Goal: Task Accomplishment & Management: Manage account settings

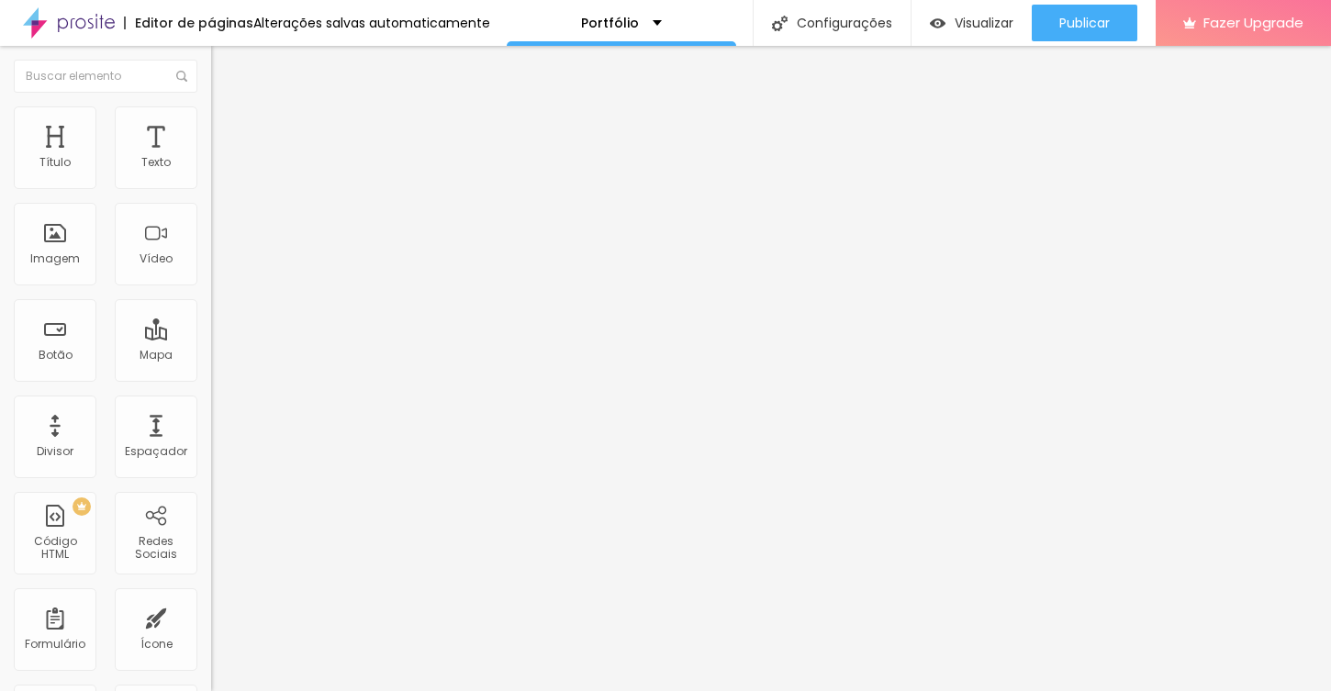
type input "51"
type input "50"
type input "49"
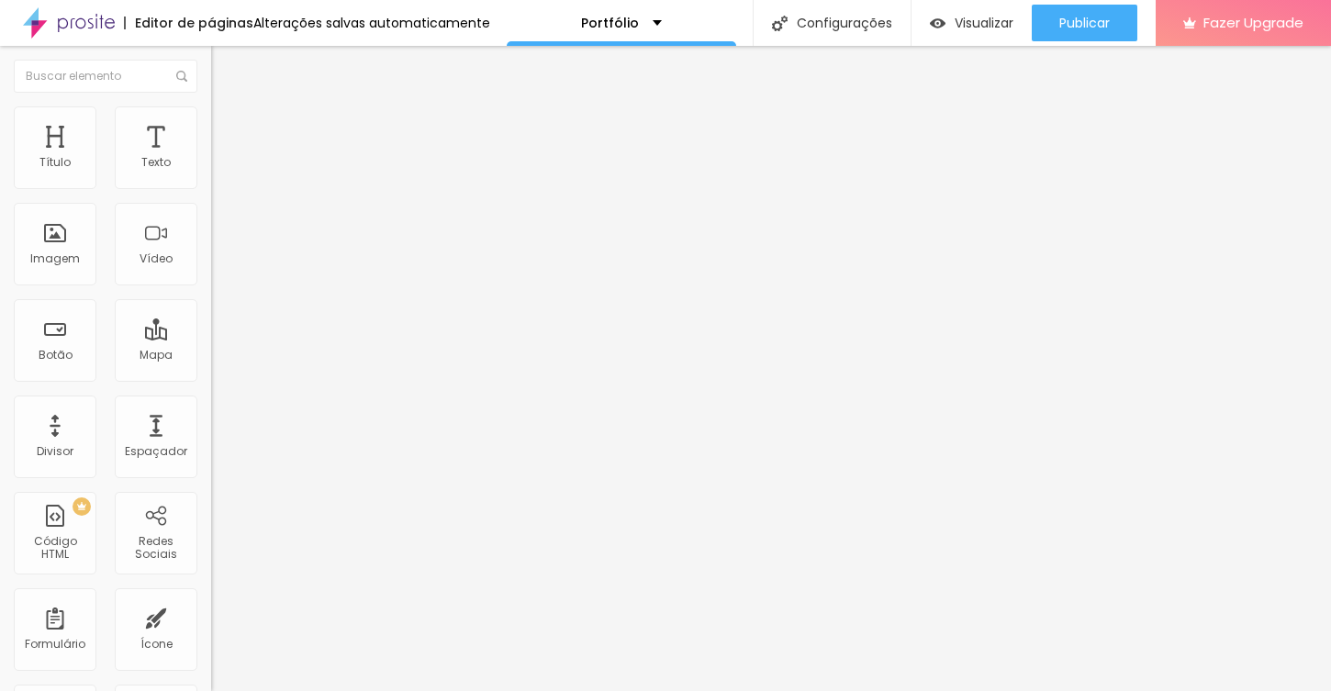
type input "49"
type input "47"
type input "46"
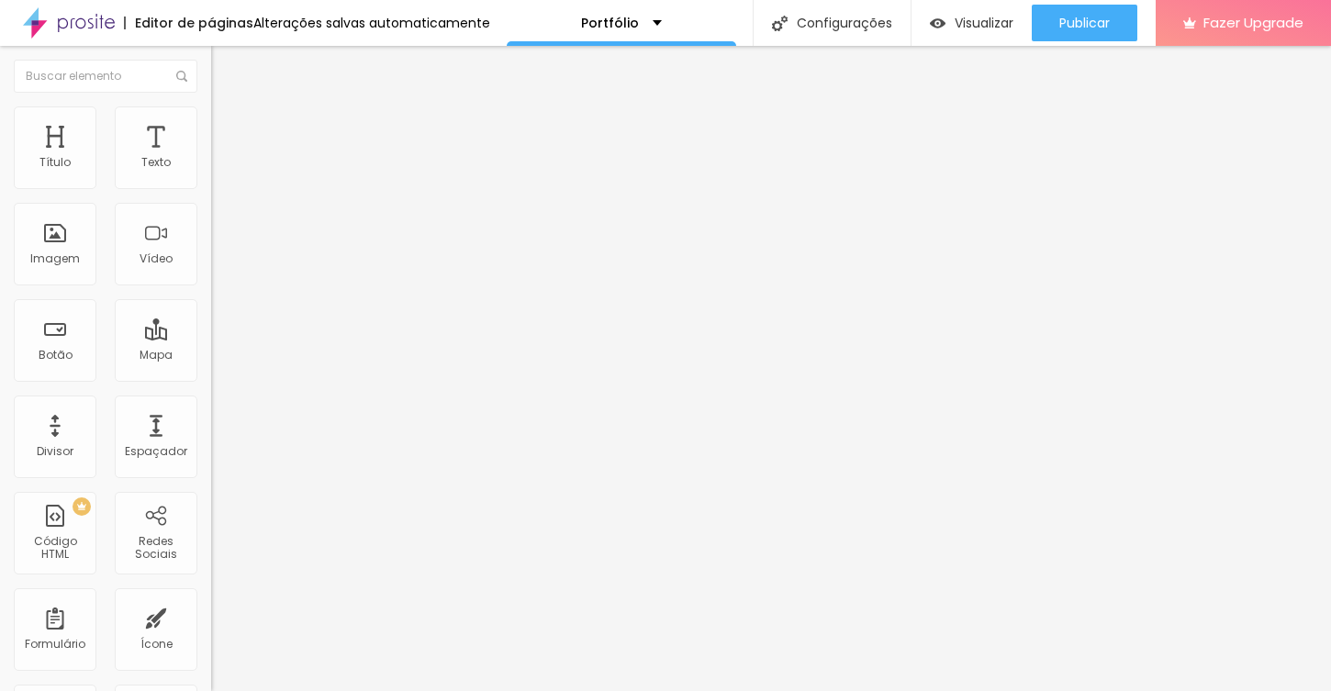
type input "44"
type input "43"
type input "42"
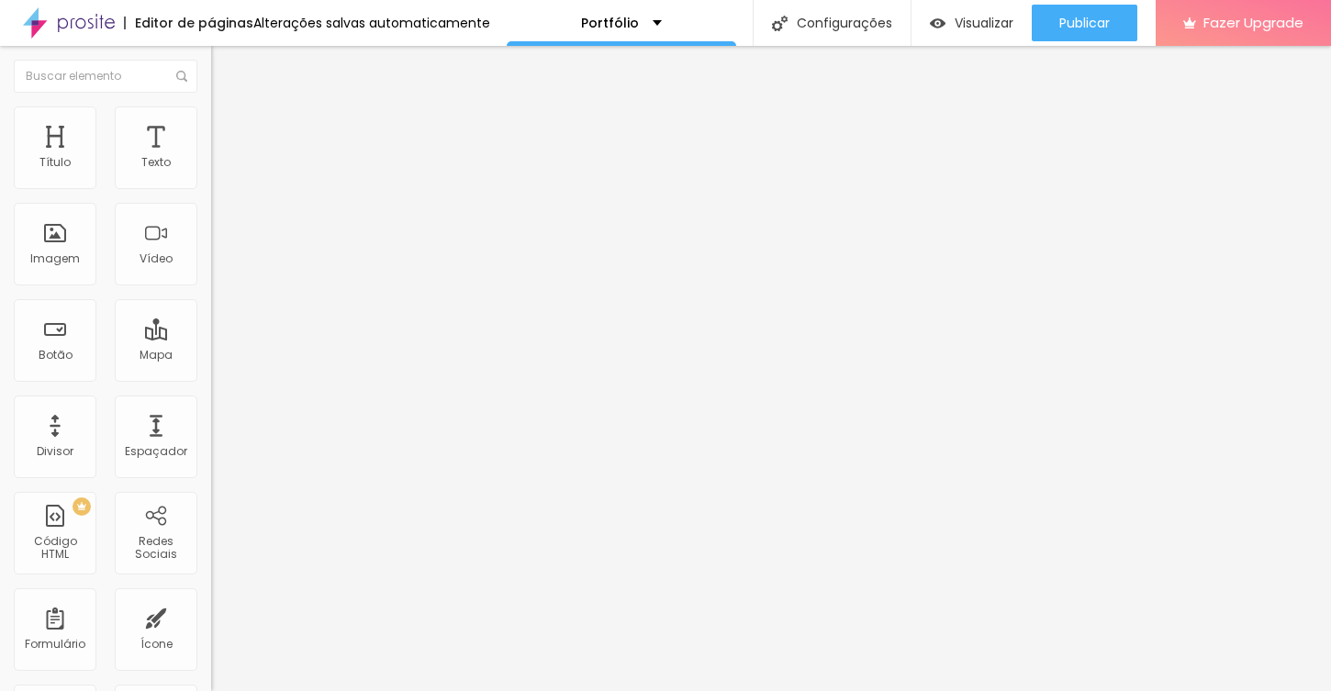
type input "42"
type input "41"
type input "40"
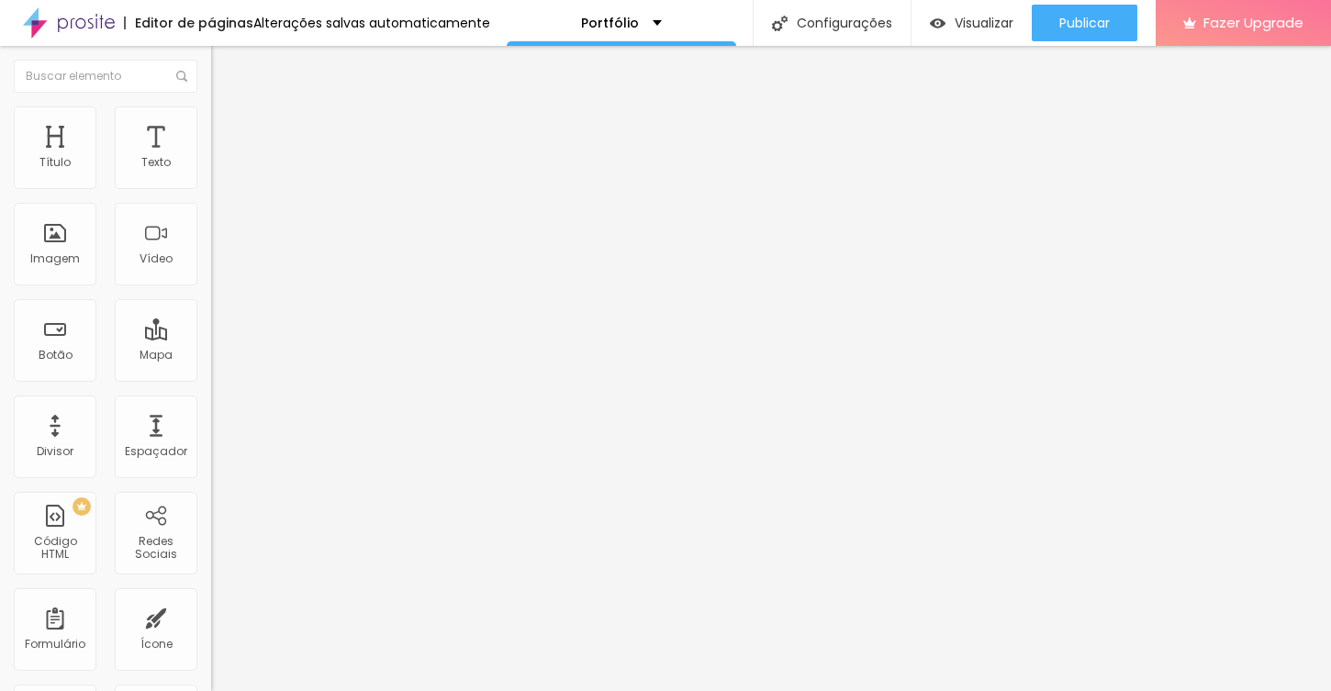
type input "39"
type input "38"
type input "37"
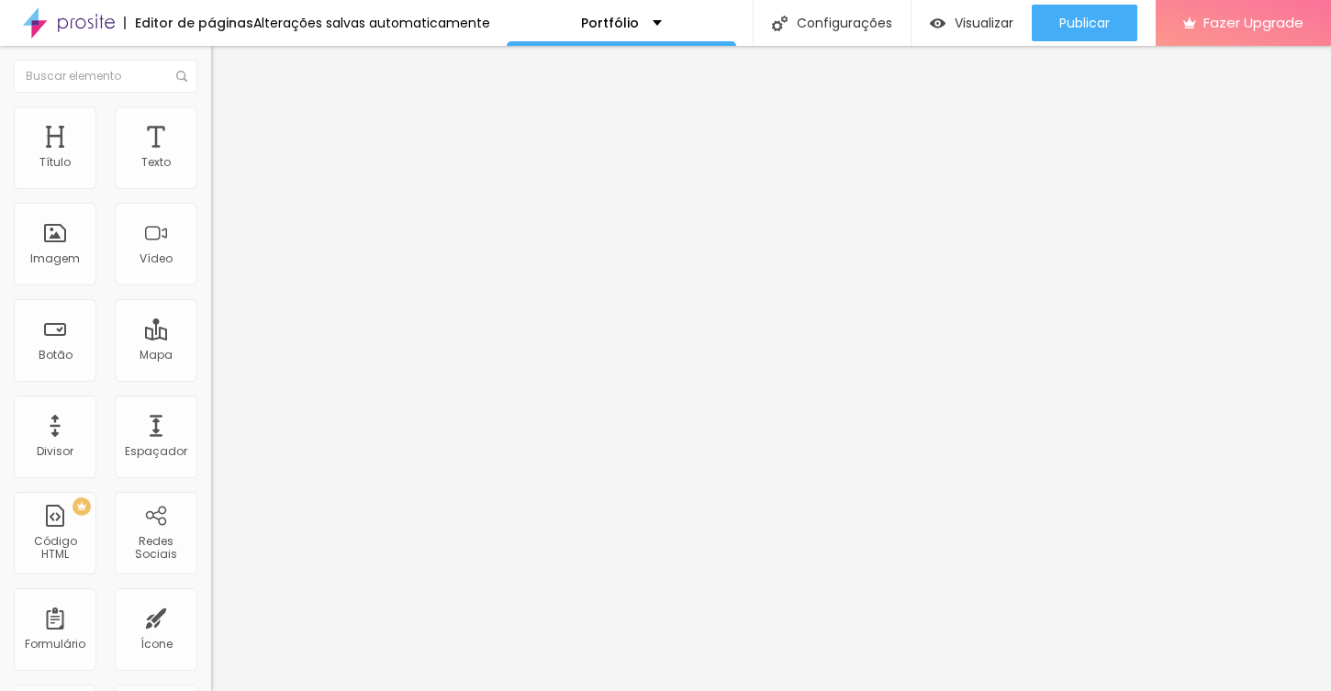
type input "37"
type input "36"
type input "35"
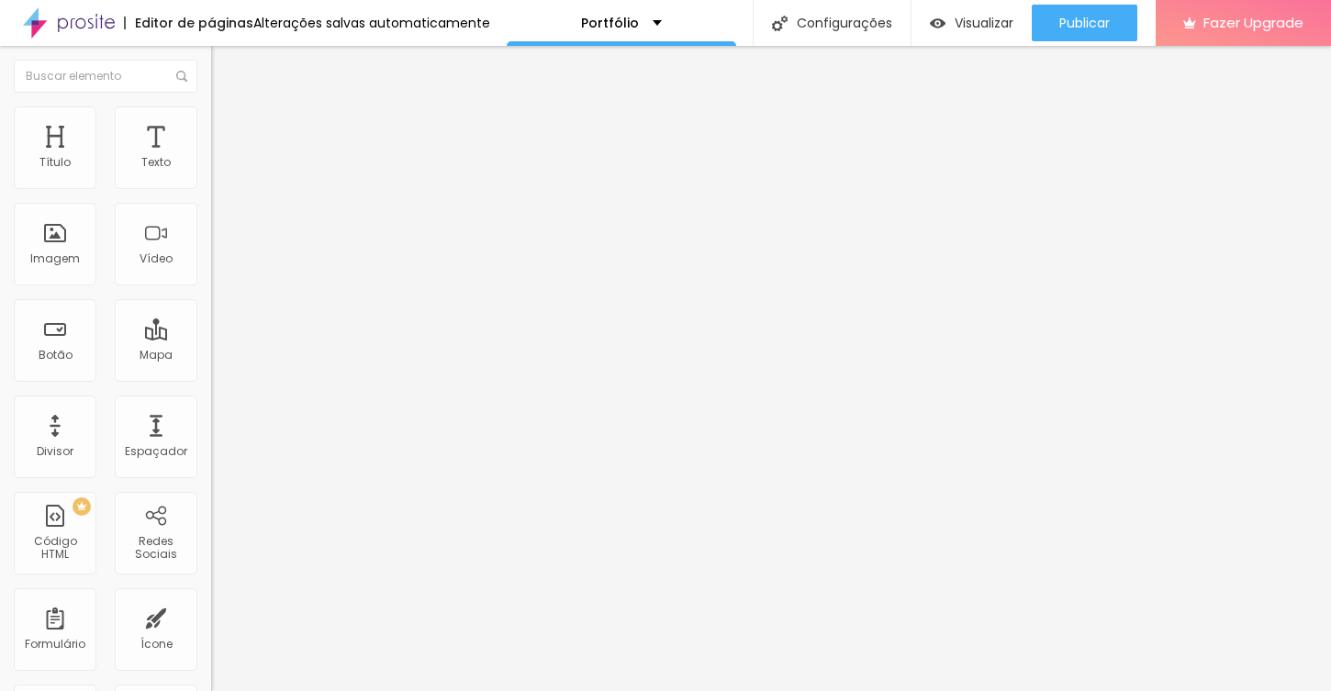
type input "34"
type input "33"
type input "31"
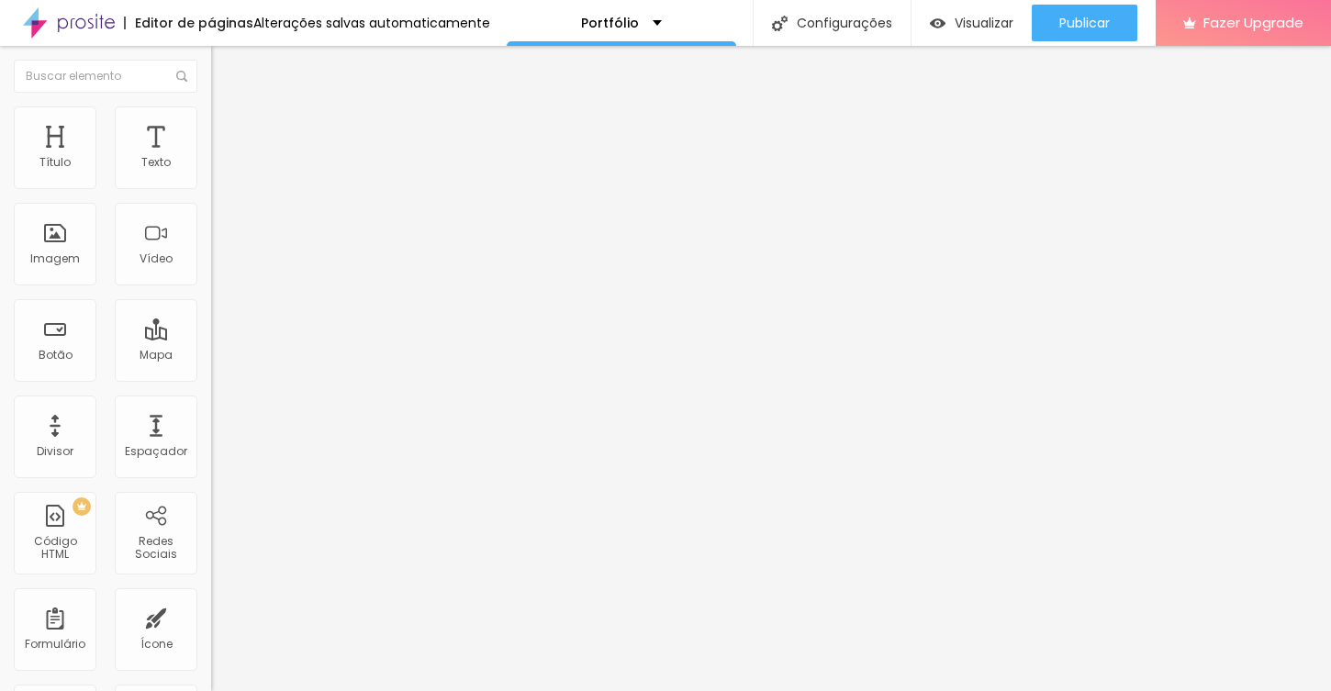
type input "31"
type input "30"
type input "29"
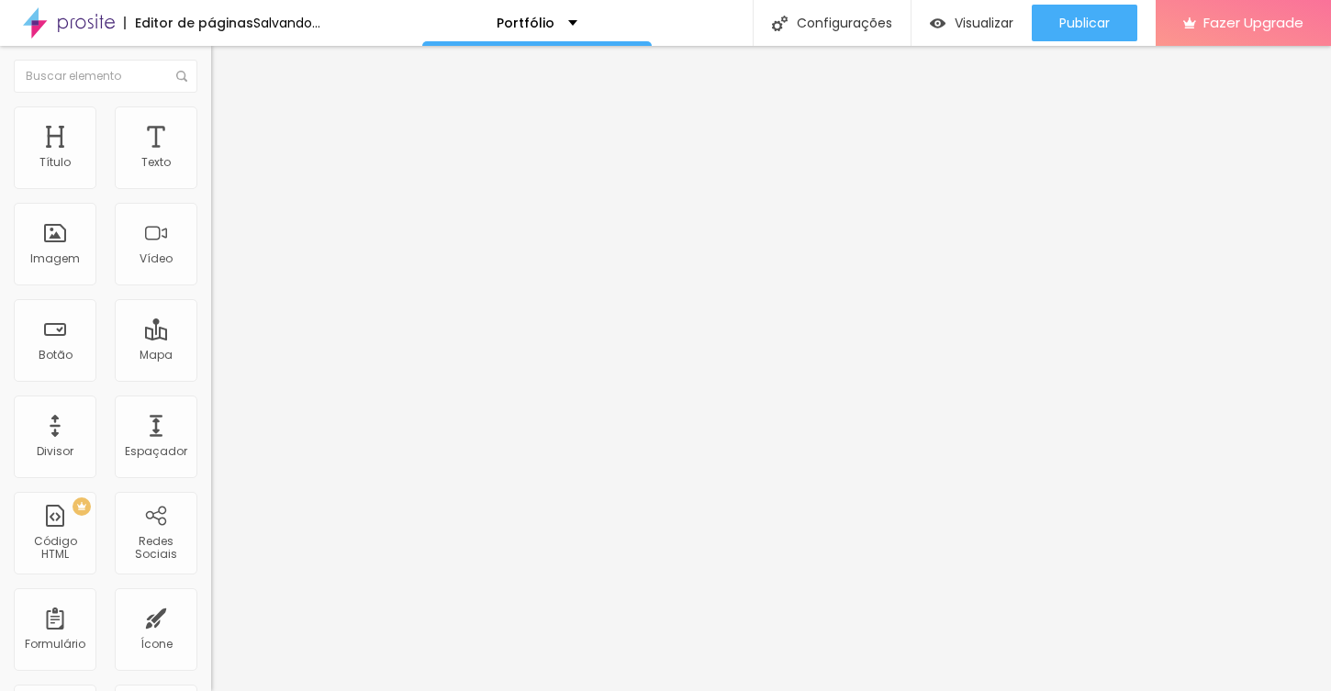
type input "28"
drag, startPoint x: 91, startPoint y: 382, endPoint x: 61, endPoint y: 385, distance: 30.4
type input "28"
click at [211, 433] on input "range" at bounding box center [270, 440] width 118 height 15
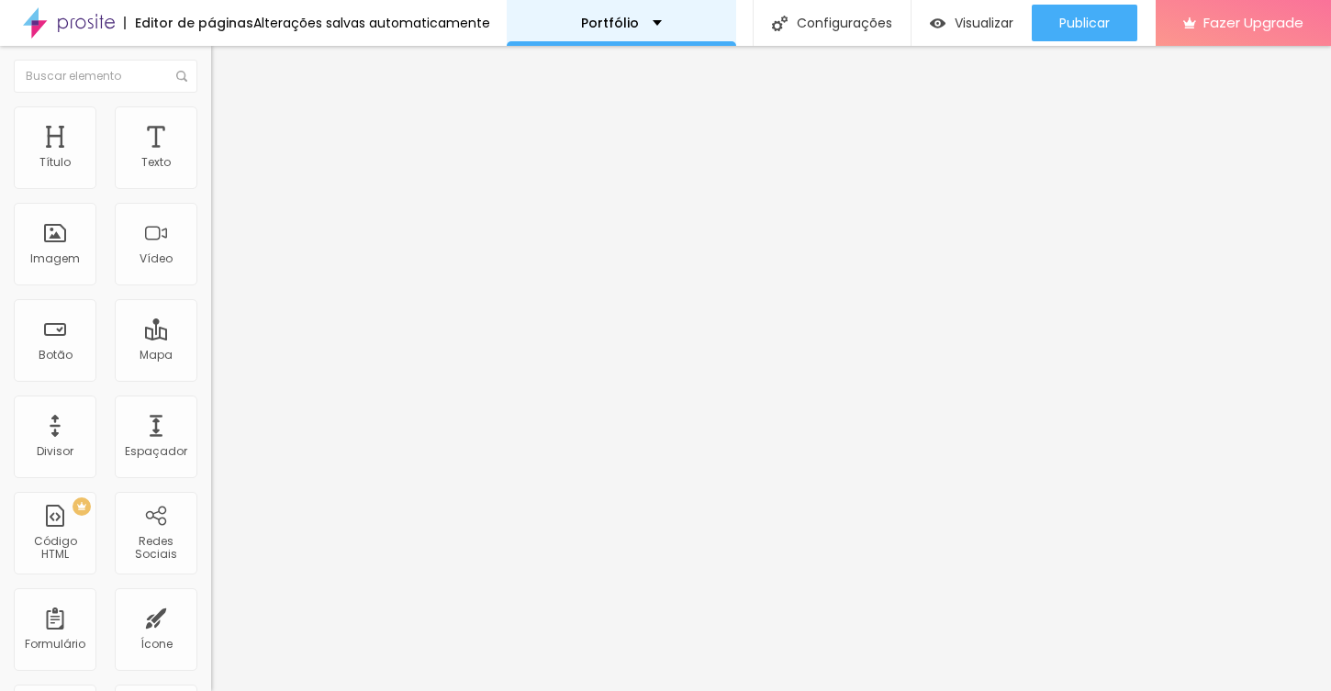
click at [642, 21] on div "Portfólio" at bounding box center [621, 23] width 81 height 13
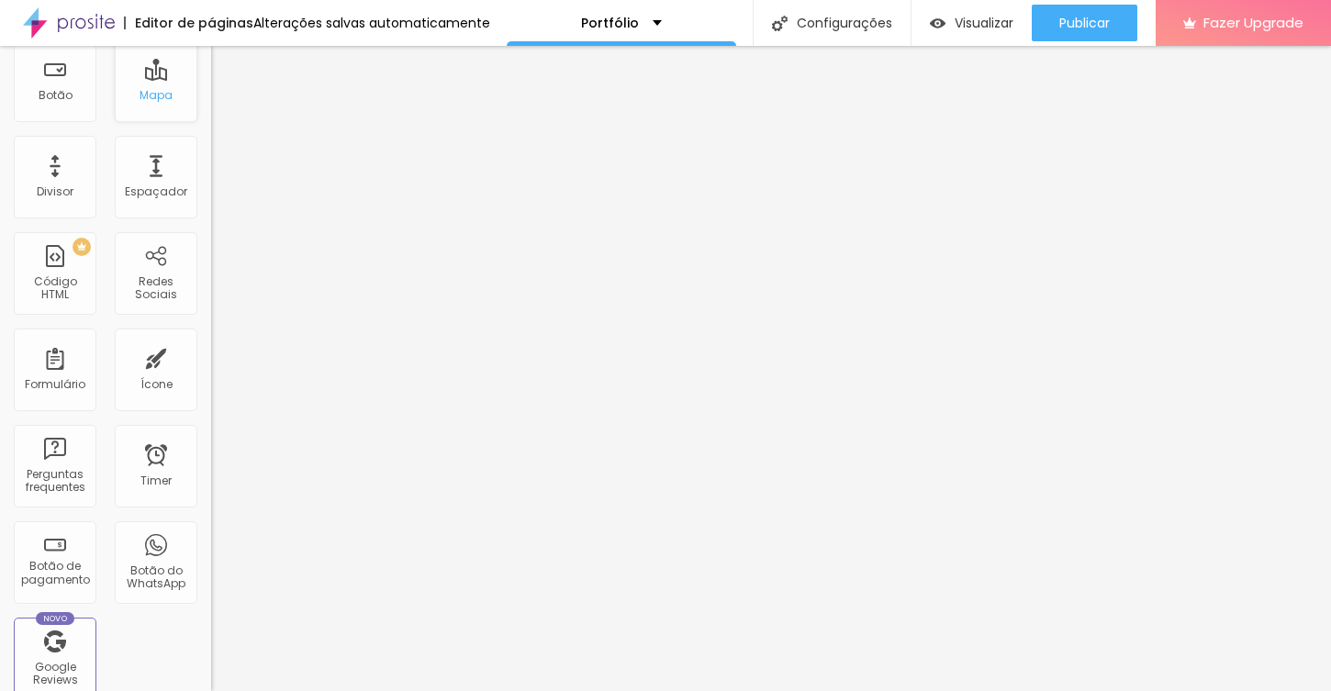
scroll to position [258, 0]
click at [647, 17] on div "Portfólio" at bounding box center [621, 23] width 81 height 13
click at [654, 20] on div "Portfólio" at bounding box center [621, 23] width 229 height 46
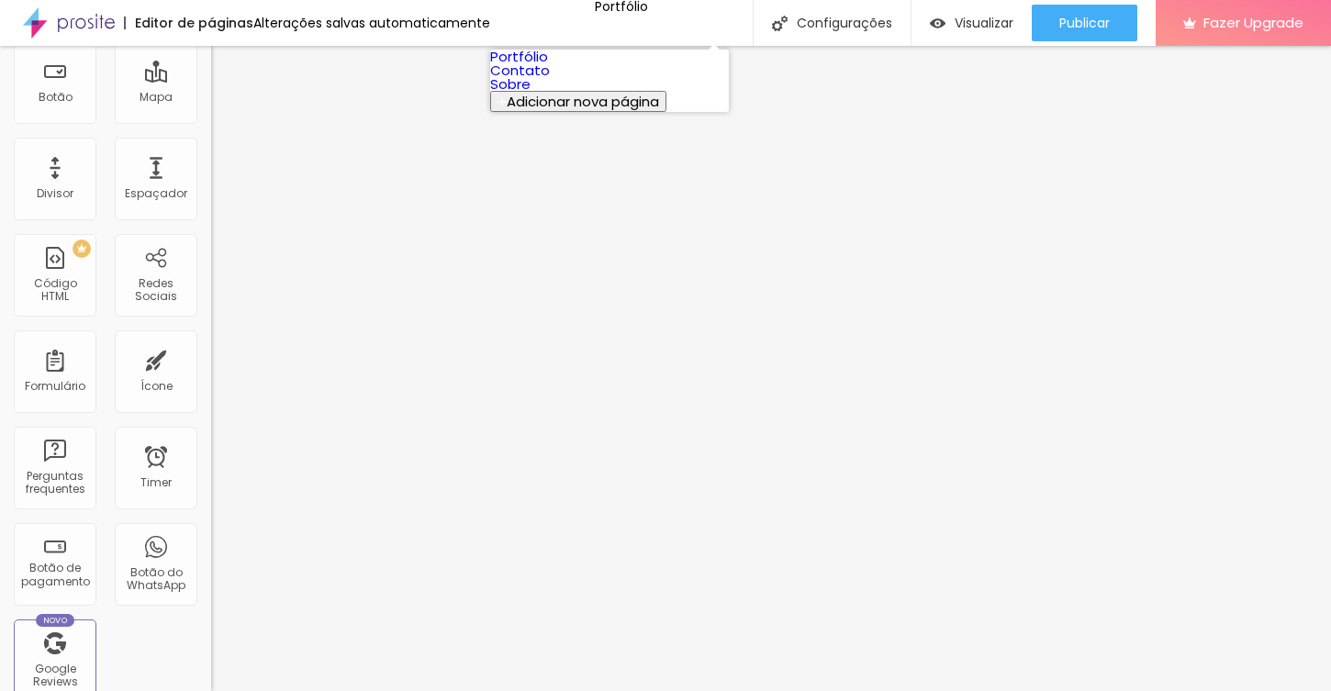
click at [615, 112] on button "Adicionar nova página" at bounding box center [578, 101] width 176 height 21
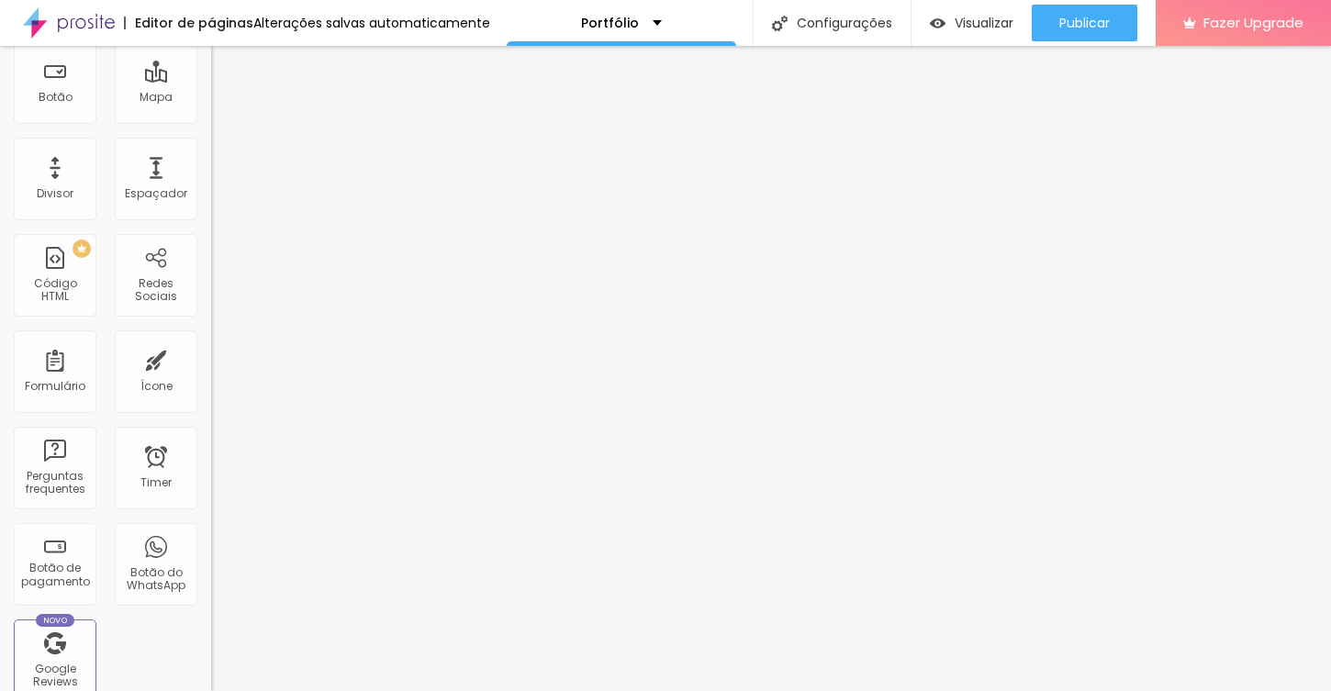
click at [631, 20] on div "Portfólio" at bounding box center [621, 23] width 81 height 13
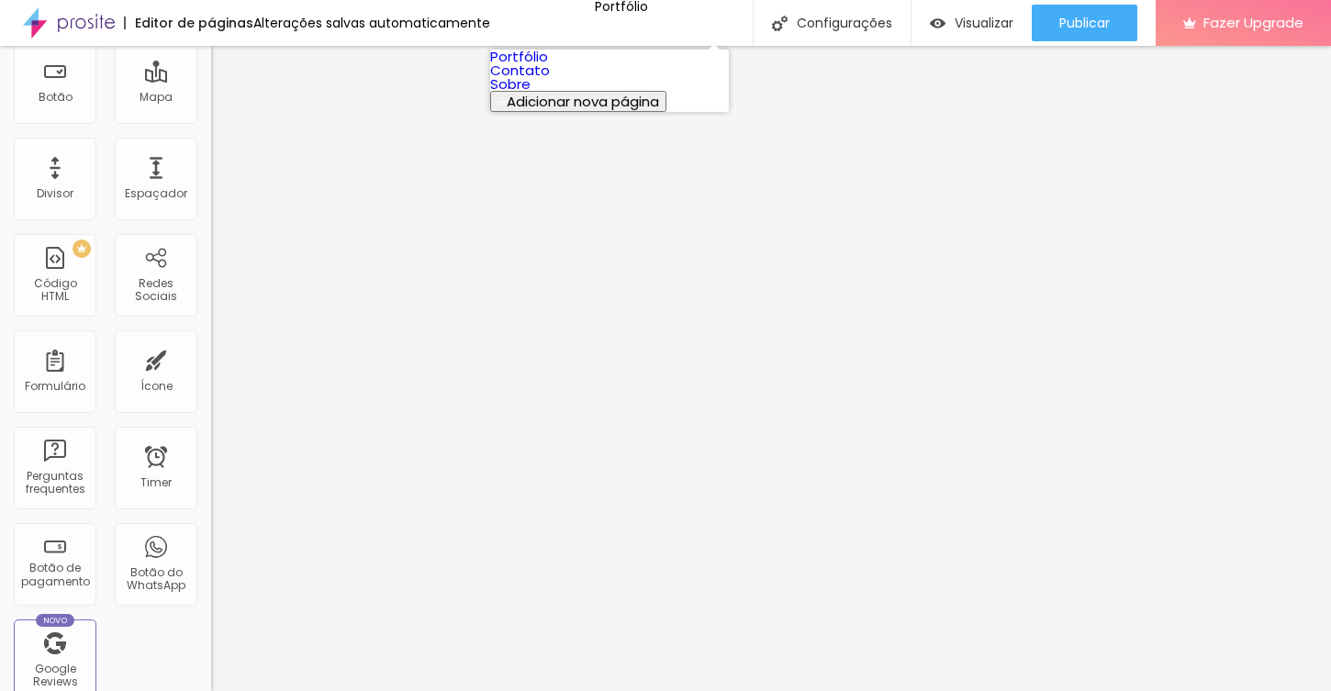
click at [548, 61] on link "Portfólio" at bounding box center [519, 56] width 58 height 19
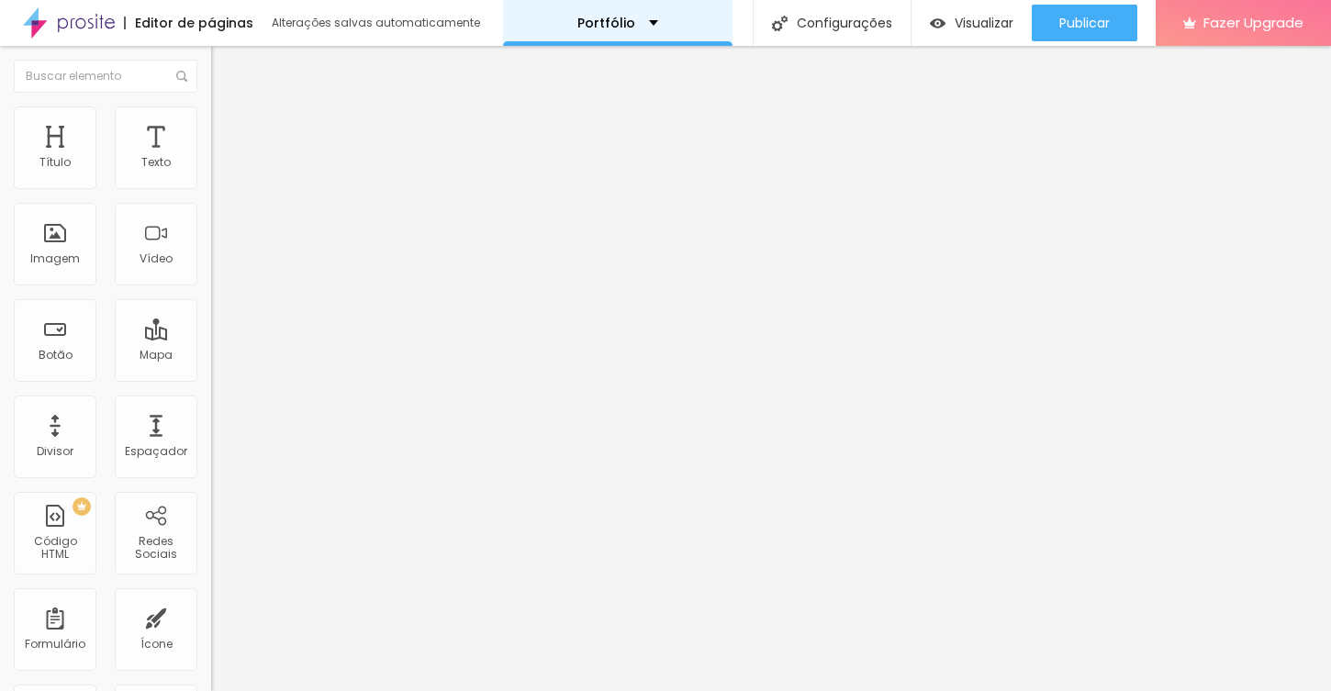
click at [648, 18] on div "Portfólio" at bounding box center [617, 23] width 81 height 13
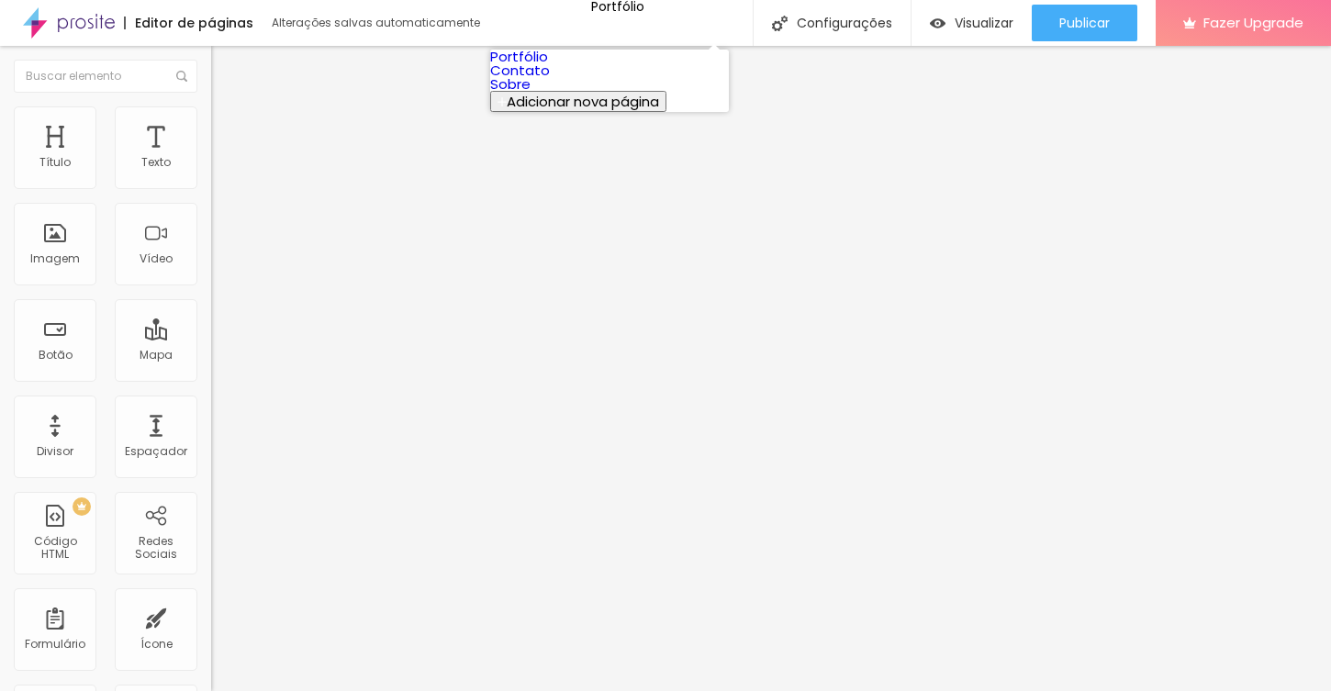
click at [550, 80] on link "Contato" at bounding box center [520, 70] width 60 height 19
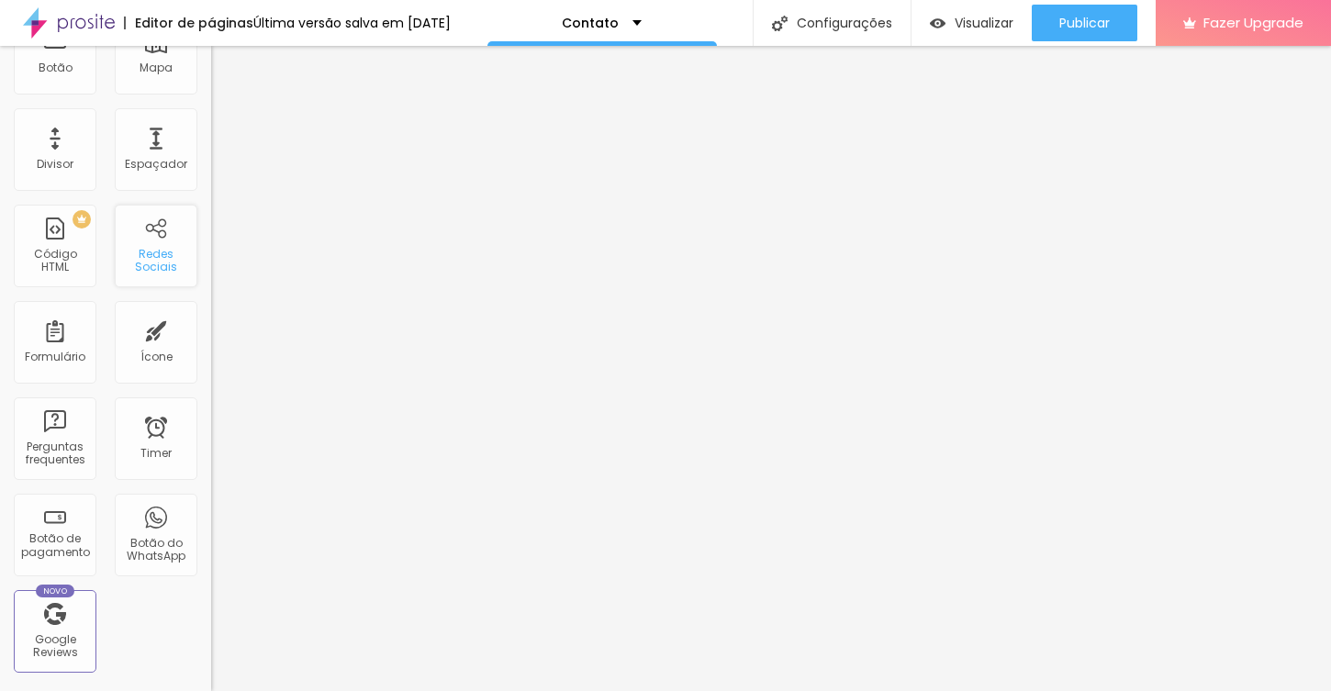
scroll to position [296, 0]
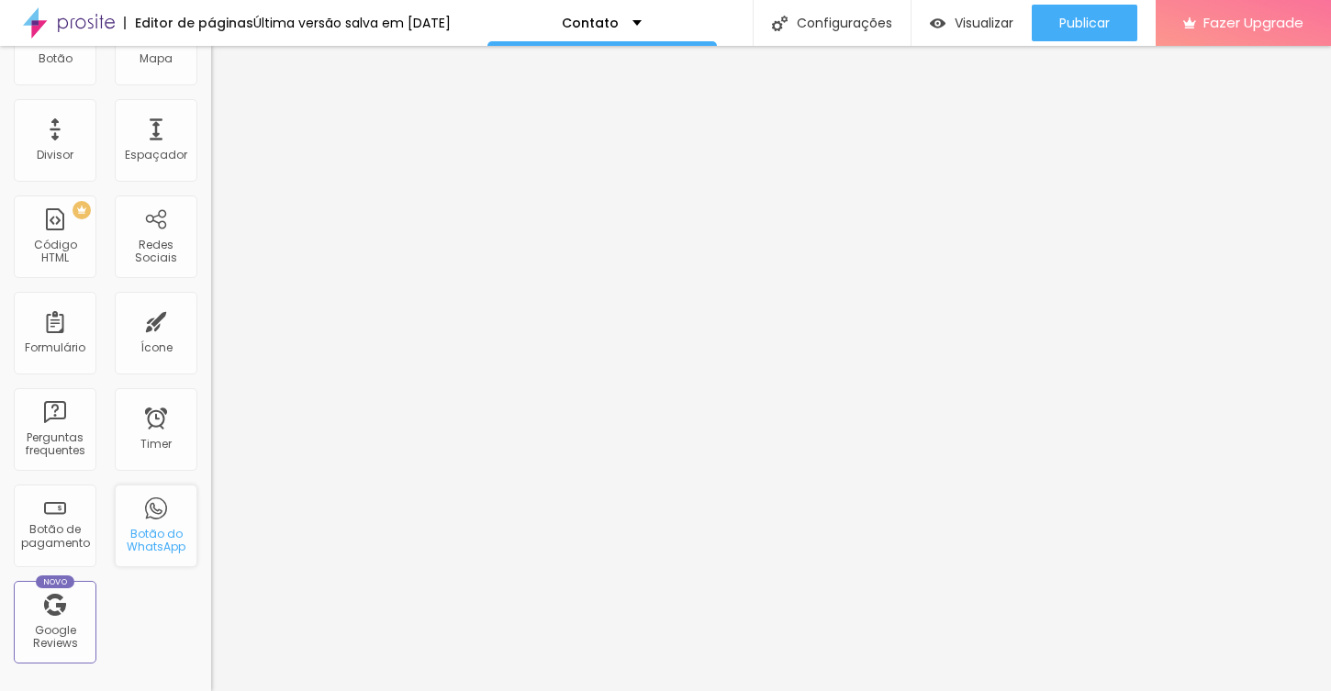
click at [165, 532] on div "Botão do WhatsApp" at bounding box center [155, 541] width 73 height 27
click at [154, 528] on div "Botão do WhatsApp" at bounding box center [155, 541] width 73 height 27
click at [161, 541] on div "Botão do WhatsApp" at bounding box center [155, 541] width 73 height 27
click at [155, 520] on div "Botão do WhatsApp" at bounding box center [156, 526] width 83 height 83
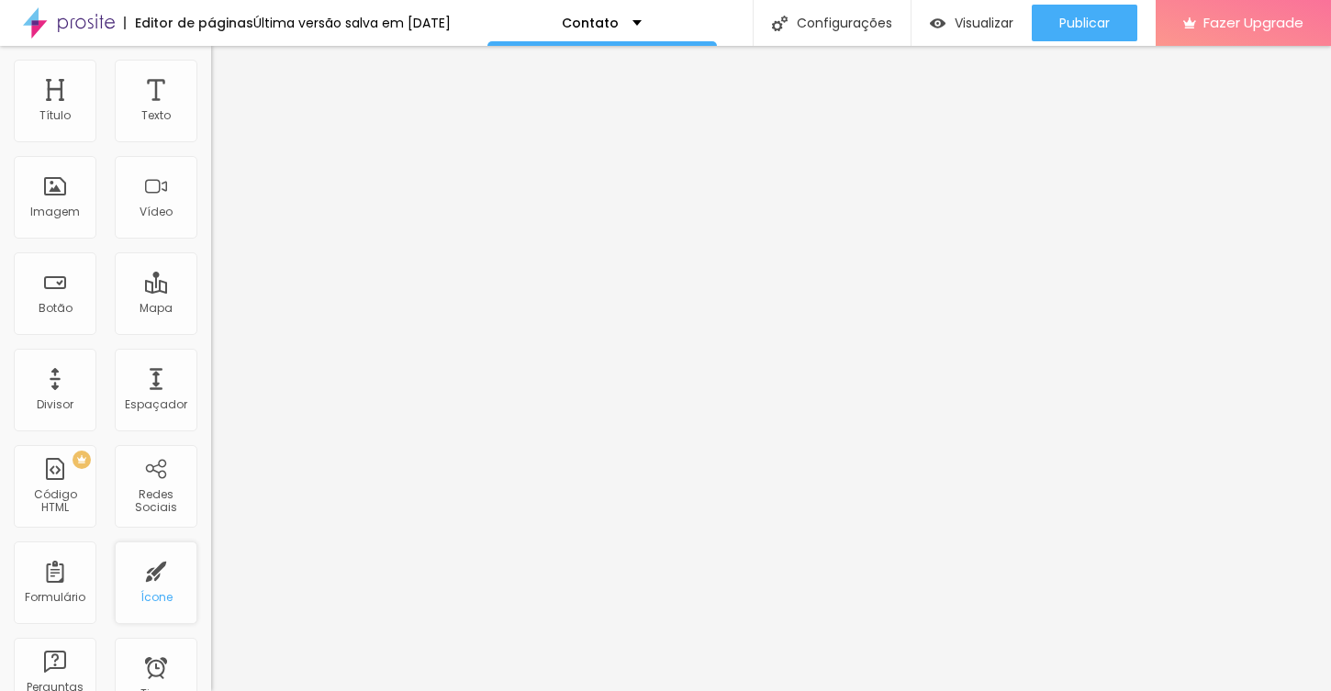
scroll to position [0, 0]
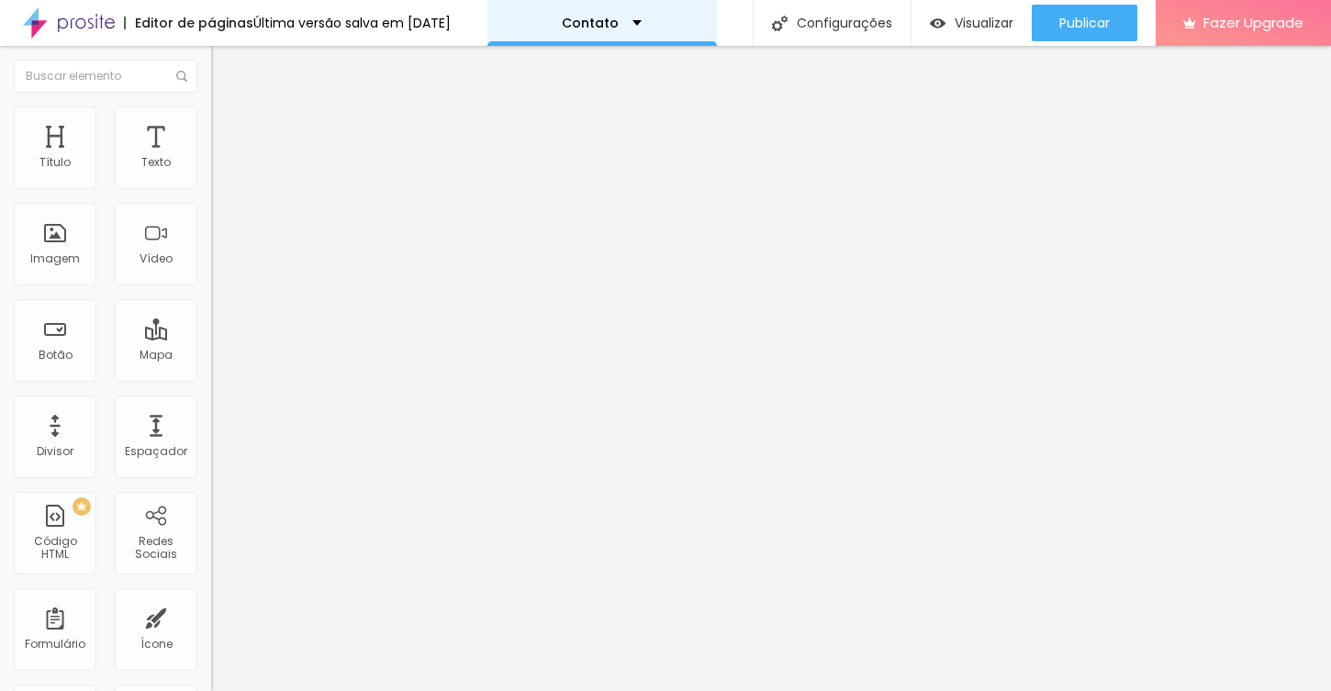
click at [643, 16] on div "Contato" at bounding box center [601, 23] width 229 height 46
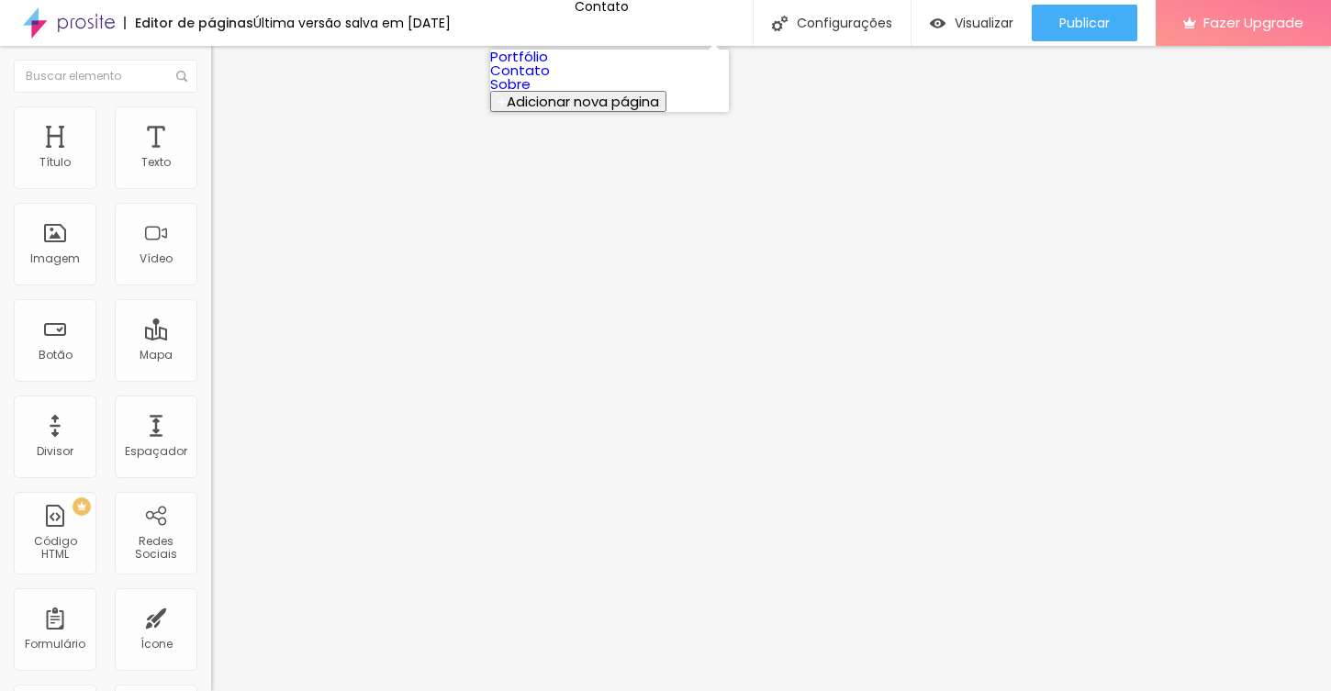
click at [531, 94] on link "Sobre" at bounding box center [510, 83] width 40 height 19
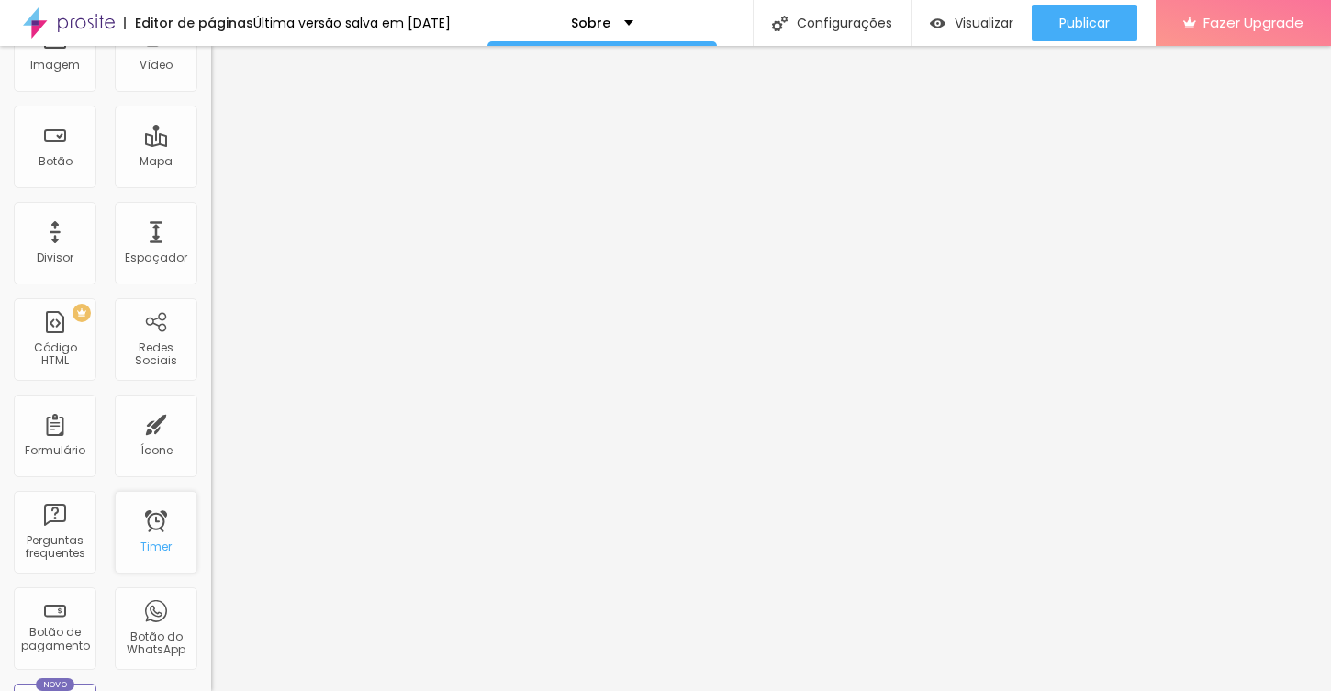
scroll to position [241, 0]
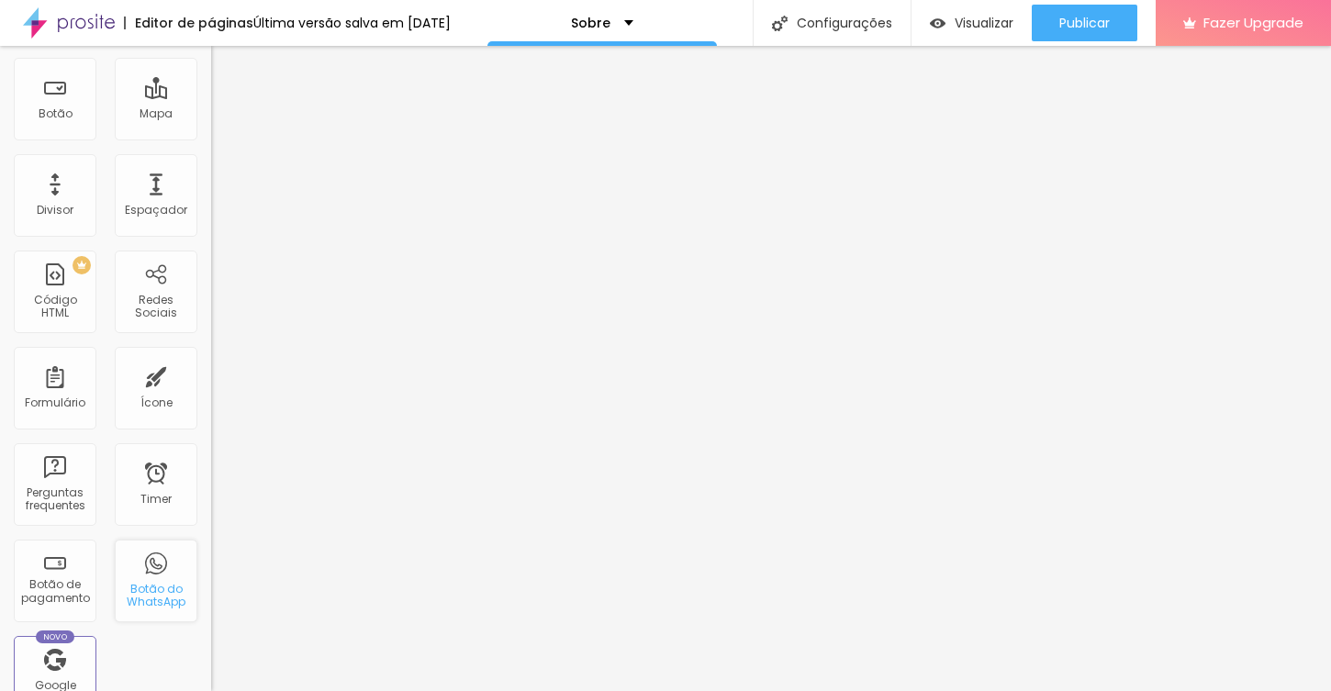
click at [156, 583] on div "Botão do WhatsApp" at bounding box center [155, 596] width 73 height 27
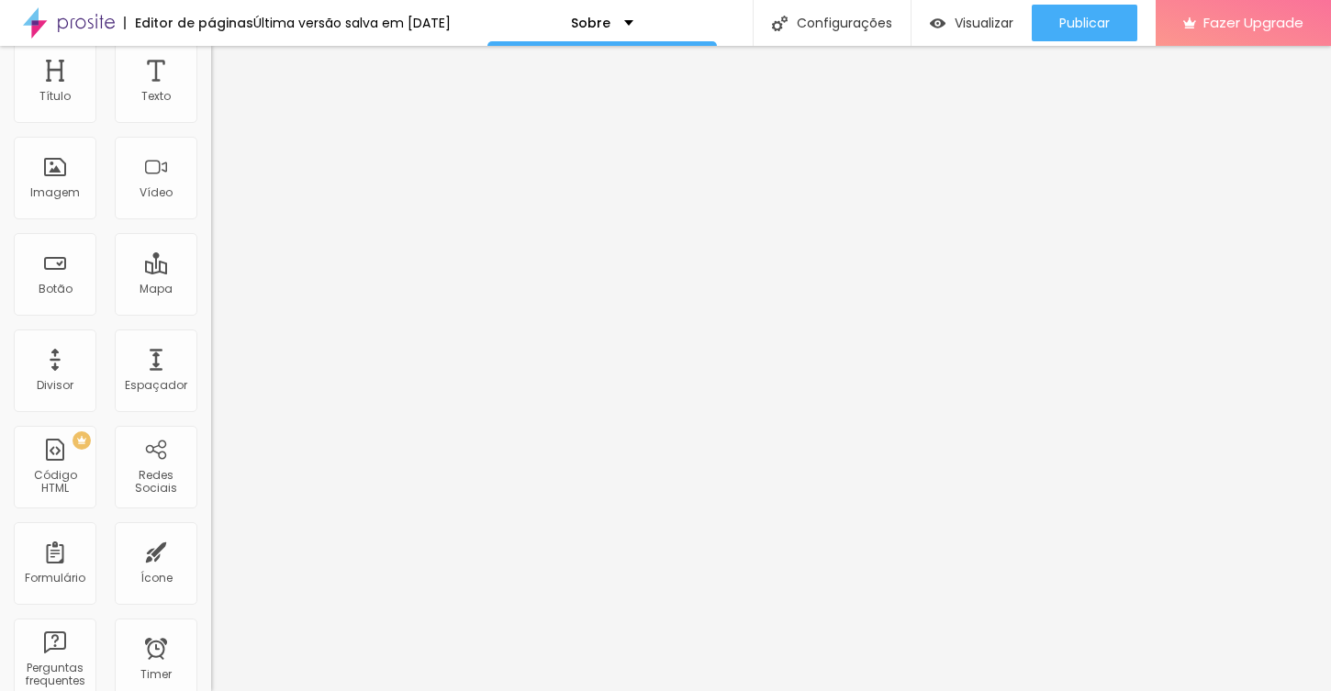
scroll to position [0, 0]
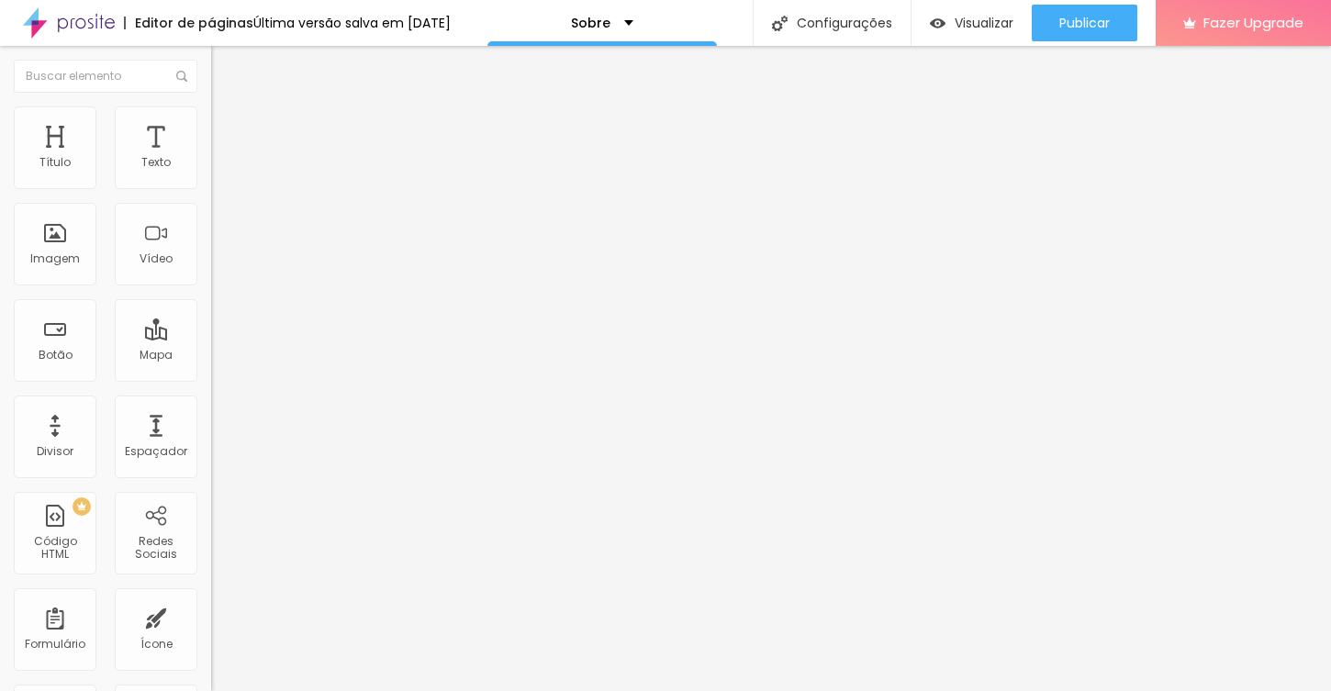
click at [211, 167] on span "Encaixotado" at bounding box center [247, 159] width 72 height 16
click at [227, 184] on span "Encaixotado" at bounding box center [263, 177] width 72 height 16
click at [211, 167] on span "Encaixotado" at bounding box center [247, 159] width 72 height 16
click at [211, 75] on button "Editar Seção" at bounding box center [316, 67] width 211 height 42
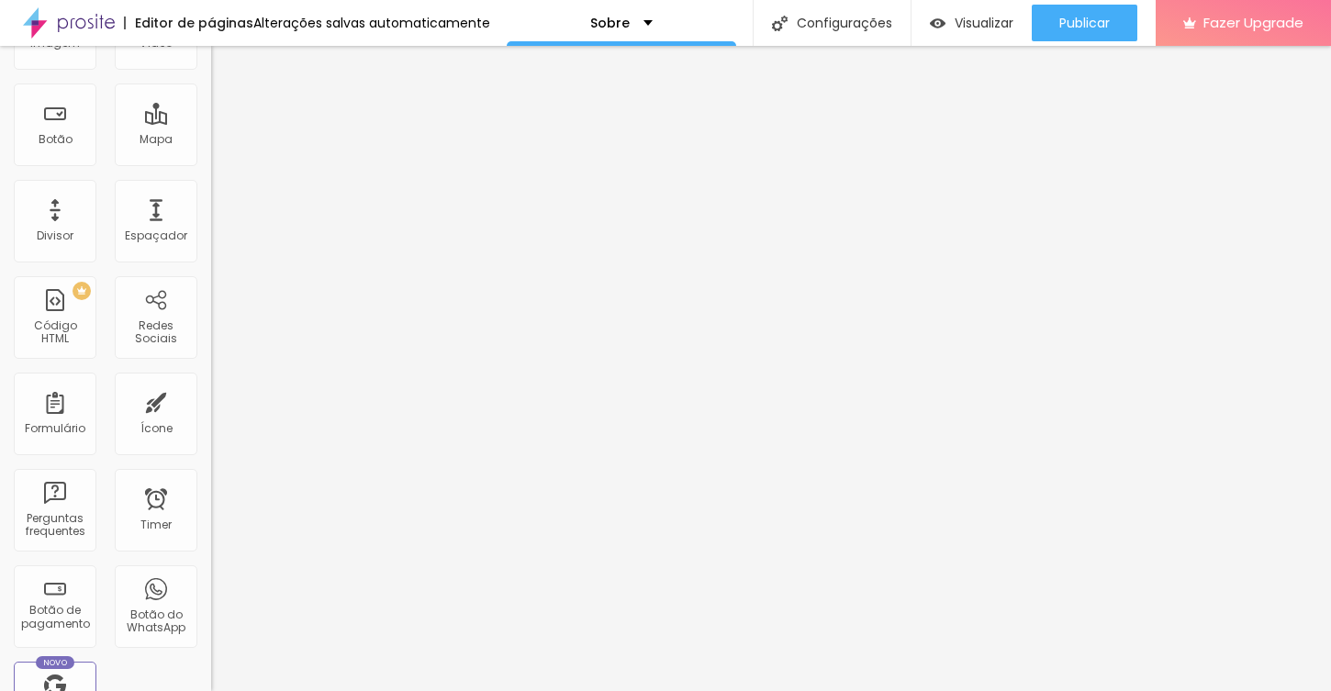
scroll to position [181, 0]
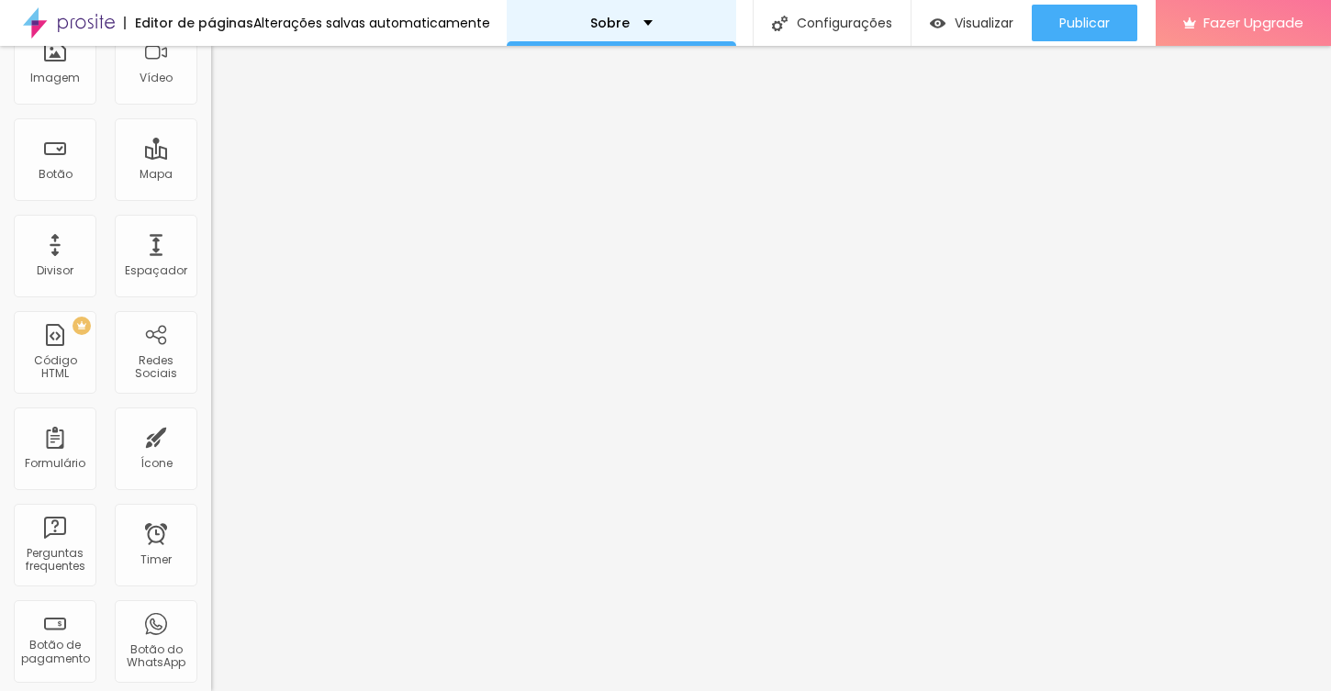
click at [625, 24] on div "Sobre" at bounding box center [621, 23] width 62 height 13
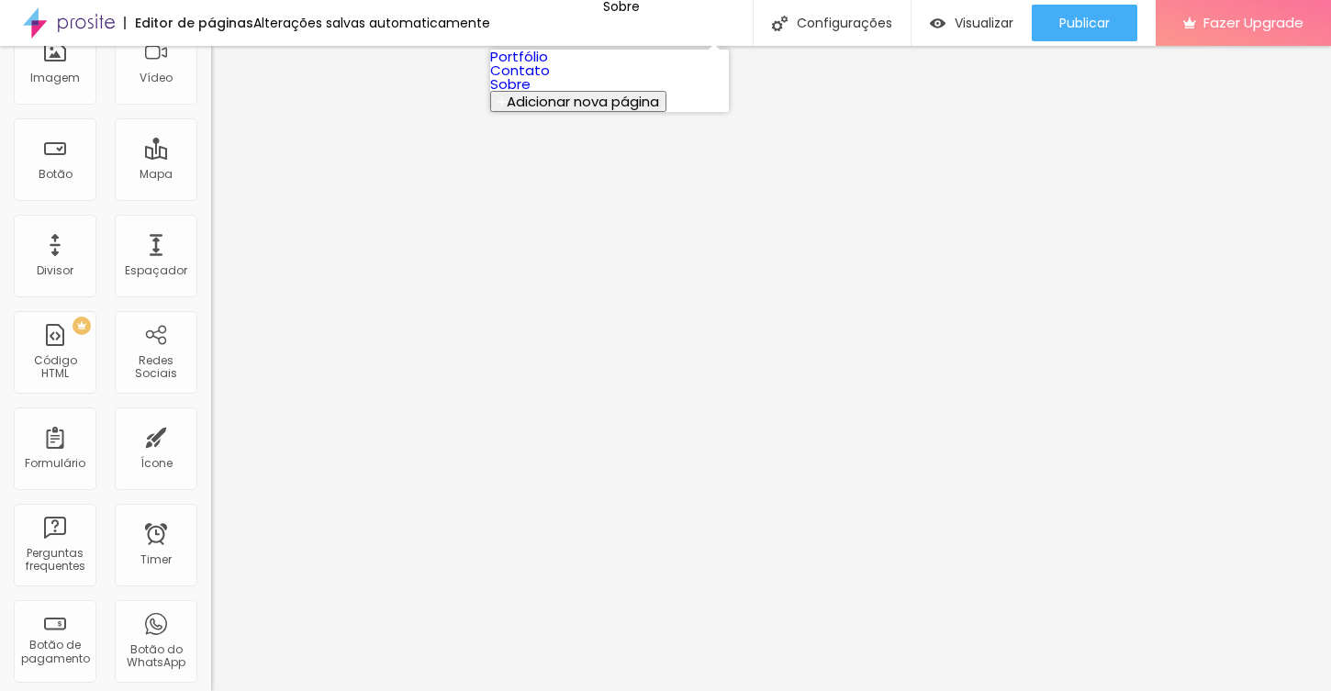
click at [518, 112] on button "Adicionar nova página" at bounding box center [578, 101] width 176 height 21
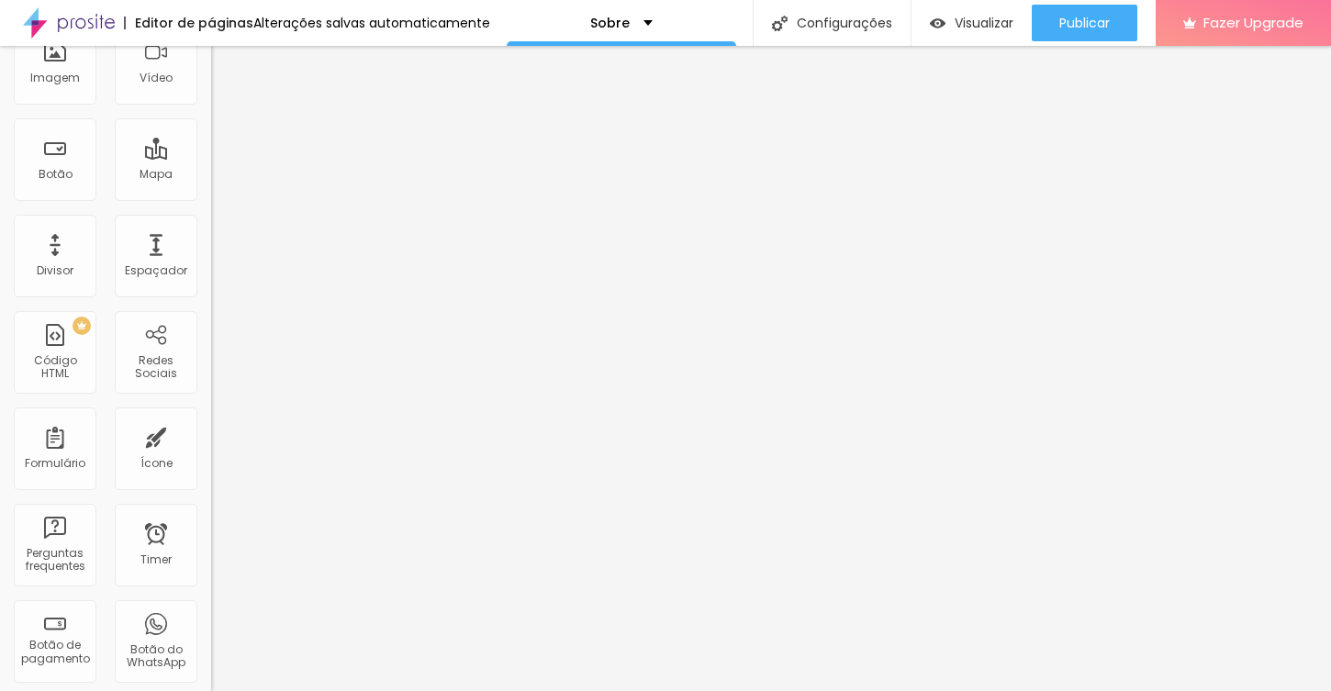
click at [618, 22] on p "Sobre" at bounding box center [609, 23] width 39 height 13
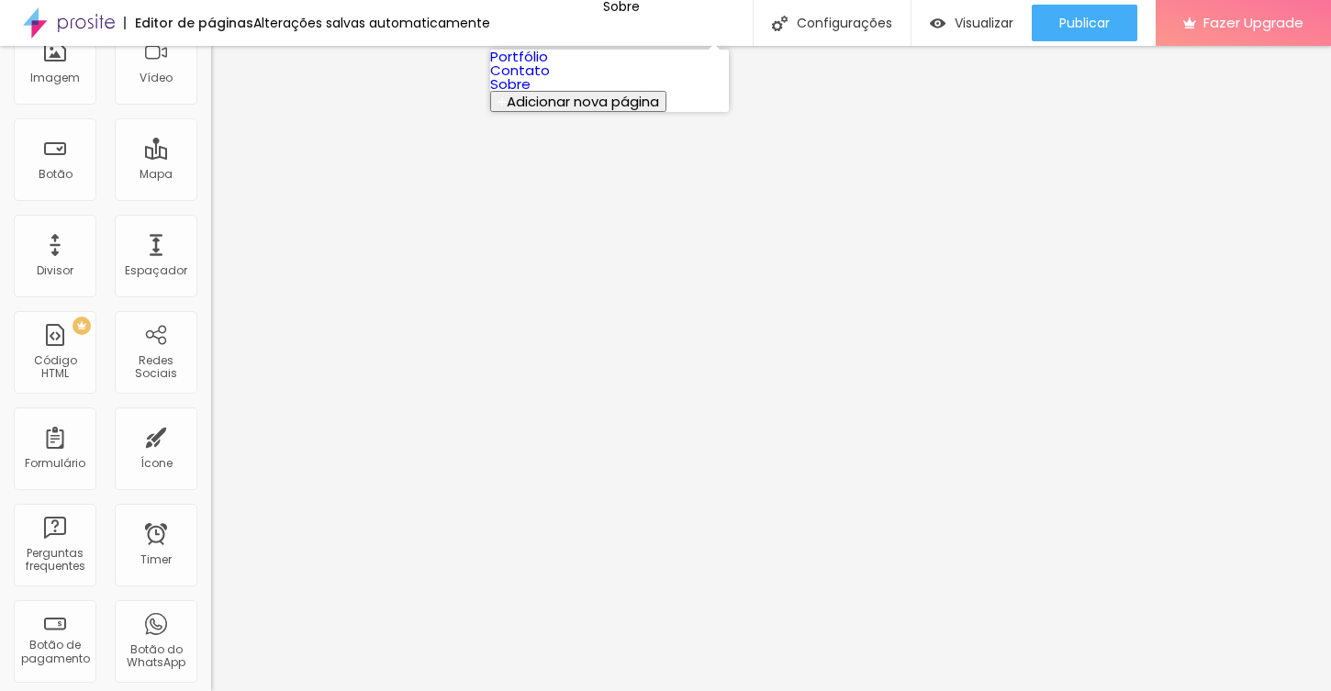
click at [548, 65] on link "Portfólio" at bounding box center [519, 56] width 58 height 19
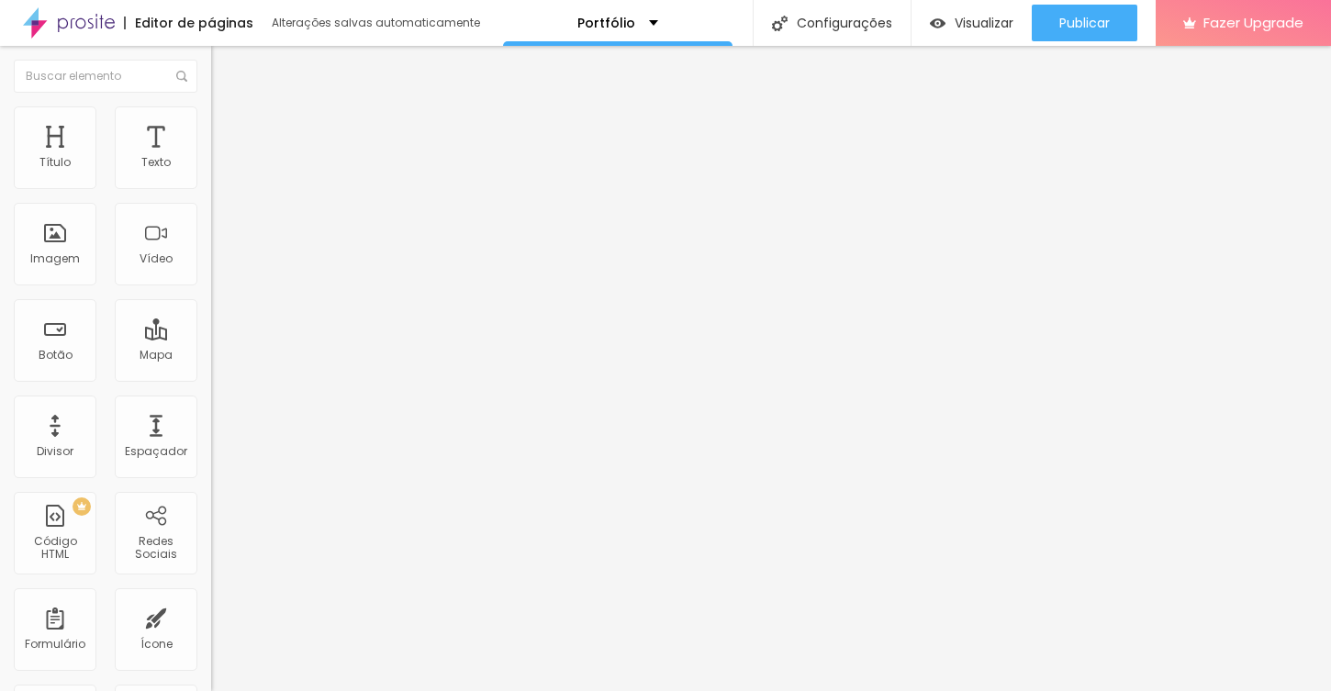
click at [225, 64] on div "Editar Instagram" at bounding box center [292, 67] width 134 height 15
click at [631, 16] on div "Portfólio" at bounding box center [617, 23] width 229 height 46
click at [211, 158] on span "Trocar imagem" at bounding box center [261, 150] width 100 height 16
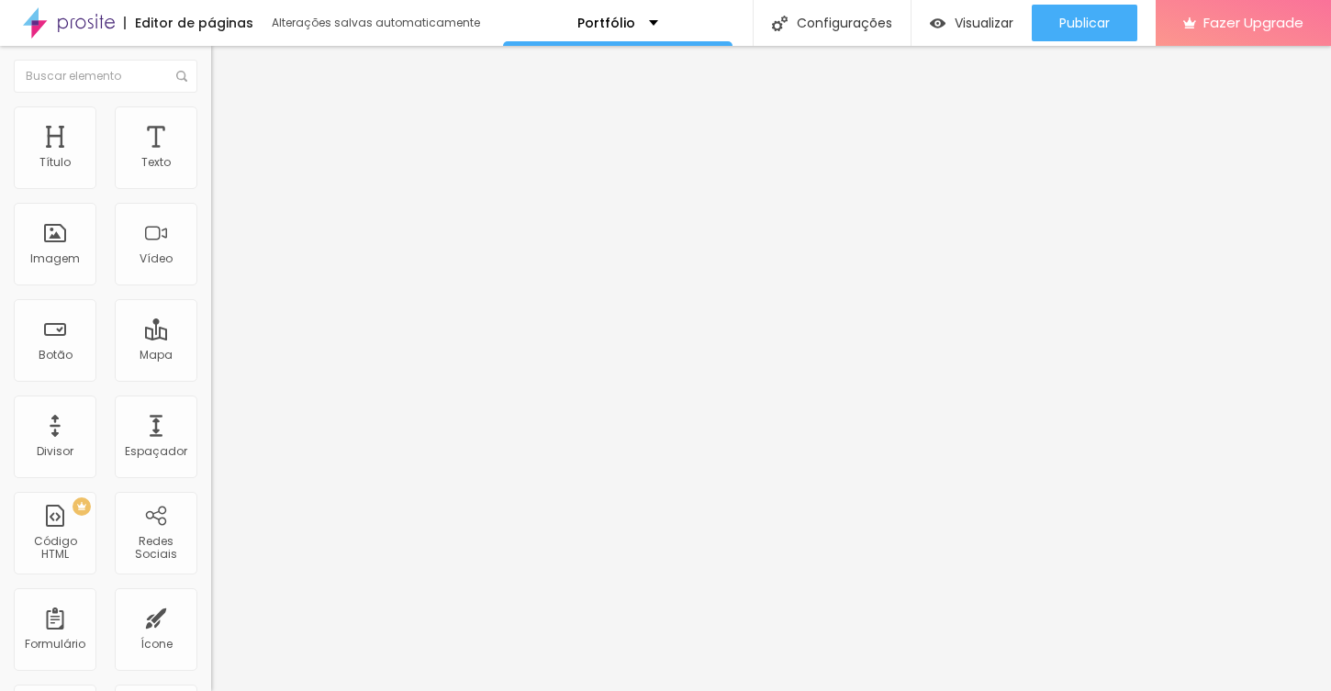
click at [211, 167] on span "Encaixotado" at bounding box center [247, 159] width 72 height 16
click at [211, 125] on img at bounding box center [219, 133] width 17 height 17
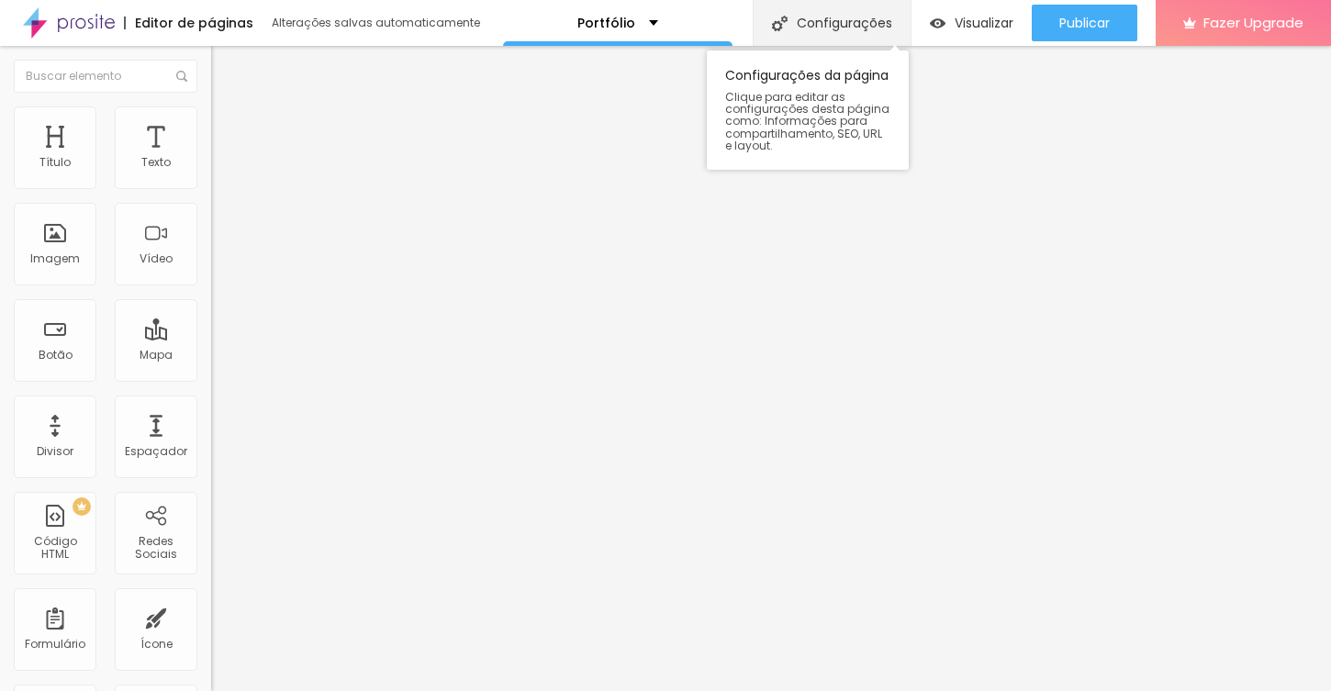
click at [803, 16] on div "Configurações" at bounding box center [832, 23] width 158 height 46
